Goal: Task Accomplishment & Management: Manage account settings

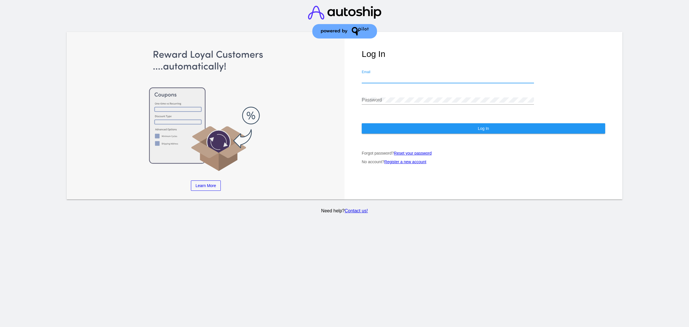
click at [395, 78] on input "Email" at bounding box center [448, 78] width 172 height 5
type input "[PERSON_NAME][EMAIL_ADDRESS][DOMAIN_NAME]"
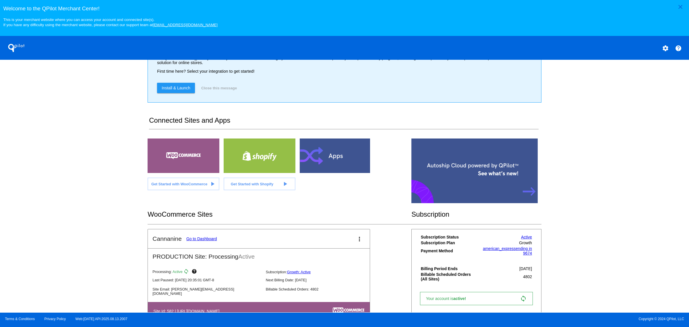
scroll to position [67, 0]
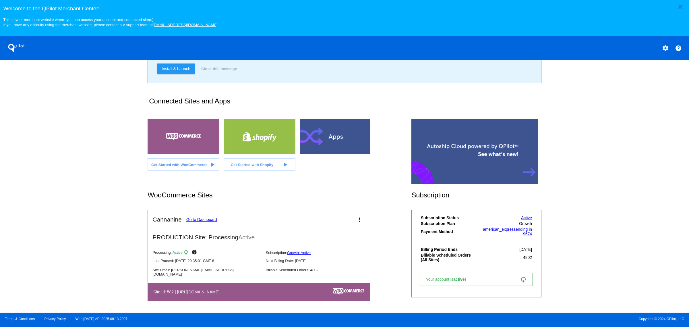
click at [204, 217] on mat-card-title "Cannanine Go to Dashboard" at bounding box center [184, 219] width 64 height 7
click at [204, 220] on link "Go to Dashboard" at bounding box center [201, 219] width 31 height 5
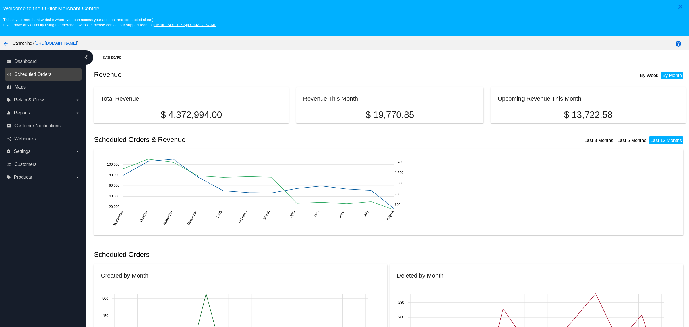
click at [30, 76] on span "Scheduled Orders" at bounding box center [32, 74] width 37 height 5
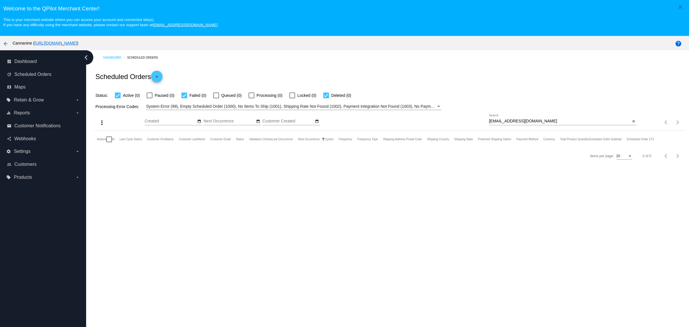
click at [552, 120] on div "[EMAIL_ADDRESS][DOMAIN_NAME] Search" at bounding box center [560, 119] width 142 height 11
click at [540, 123] on input "[EMAIL_ADDRESS][DOMAIN_NAME]" at bounding box center [560, 121] width 142 height 5
paste input "[EMAIL_ADDRESS][DOMAIN_NAME]"
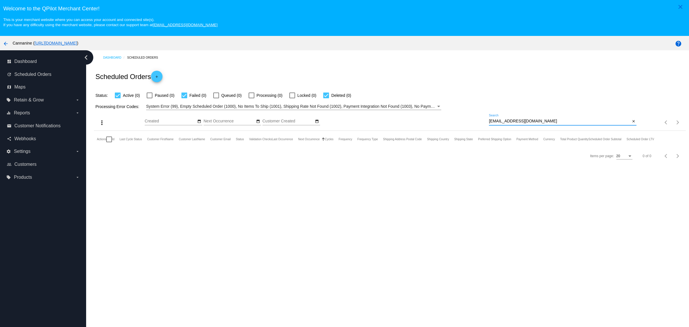
type input "[EMAIL_ADDRESS][DOMAIN_NAME]"
click at [555, 71] on div "Scheduled Orders add" at bounding box center [390, 76] width 592 height 23
